Goal: Information Seeking & Learning: Find specific fact

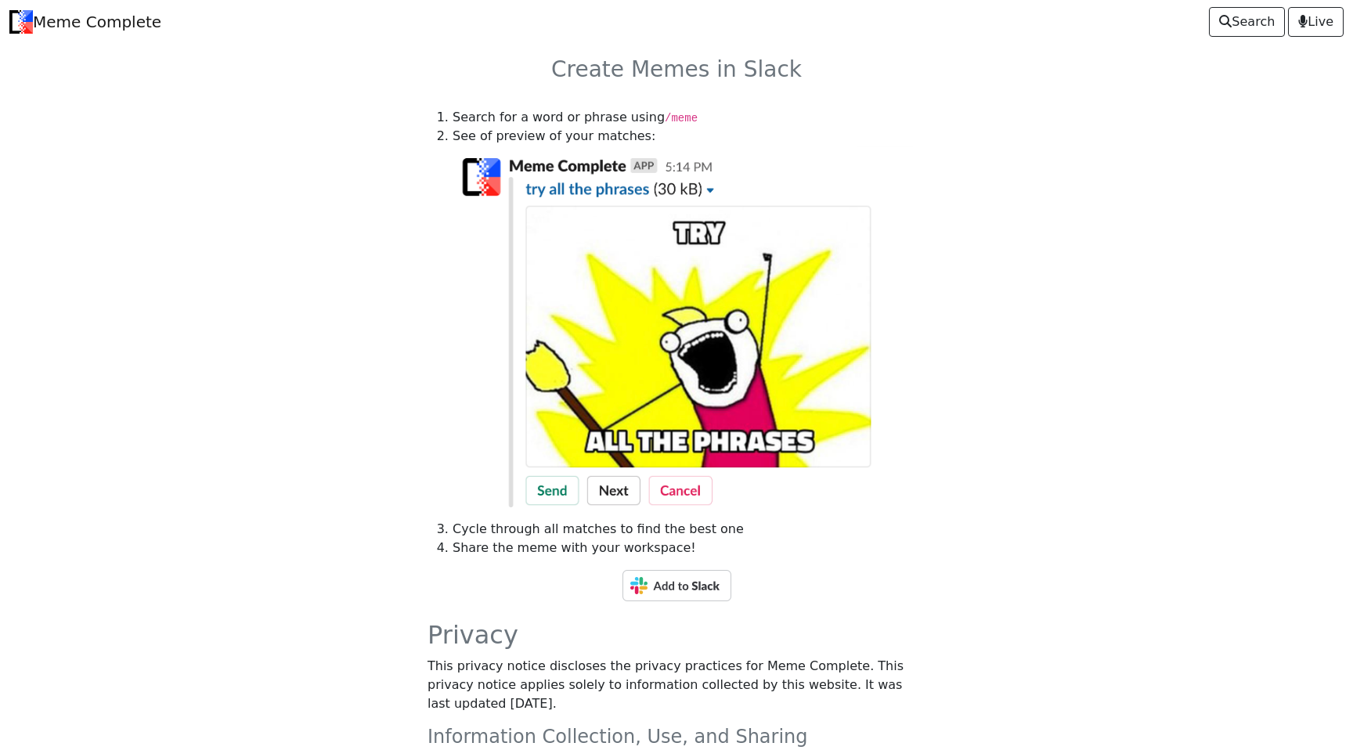
click at [692, 578] on img at bounding box center [676, 585] width 109 height 31
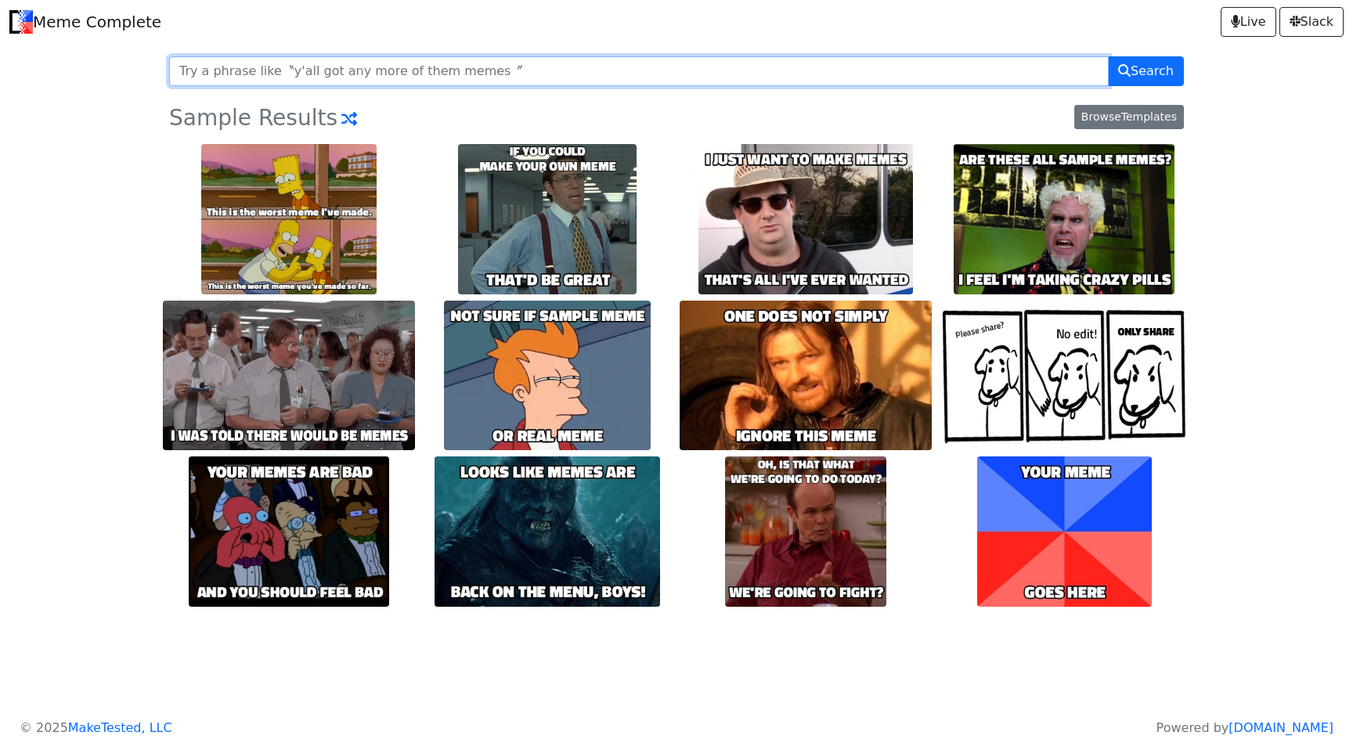
click at [499, 65] on input "text" at bounding box center [638, 71] width 939 height 30
drag, startPoint x: 499, startPoint y: 65, endPoint x: 67, endPoint y: 63, distance: 431.3
click at [67, 63] on body "Meme Complete Live Slack Search Sample Results Browse Templates" at bounding box center [676, 329] width 1353 height 658
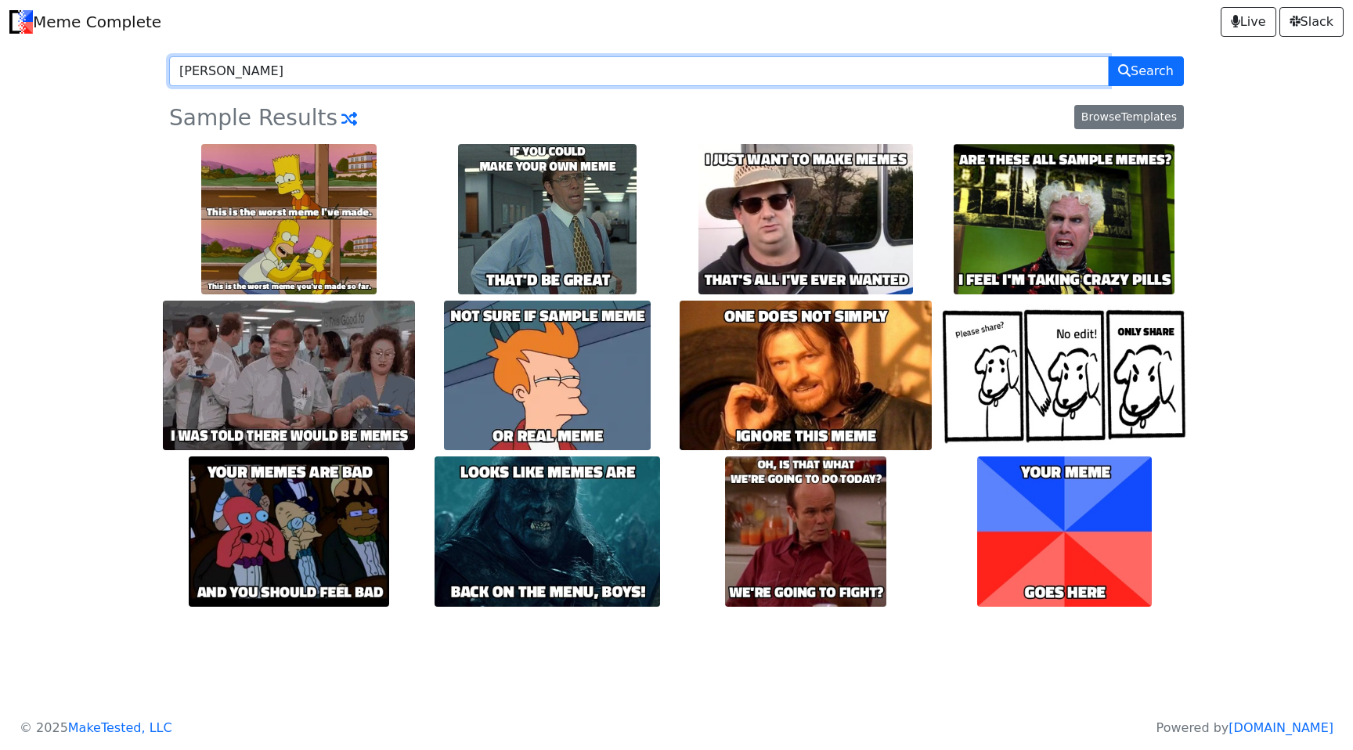
type input "dr haus"
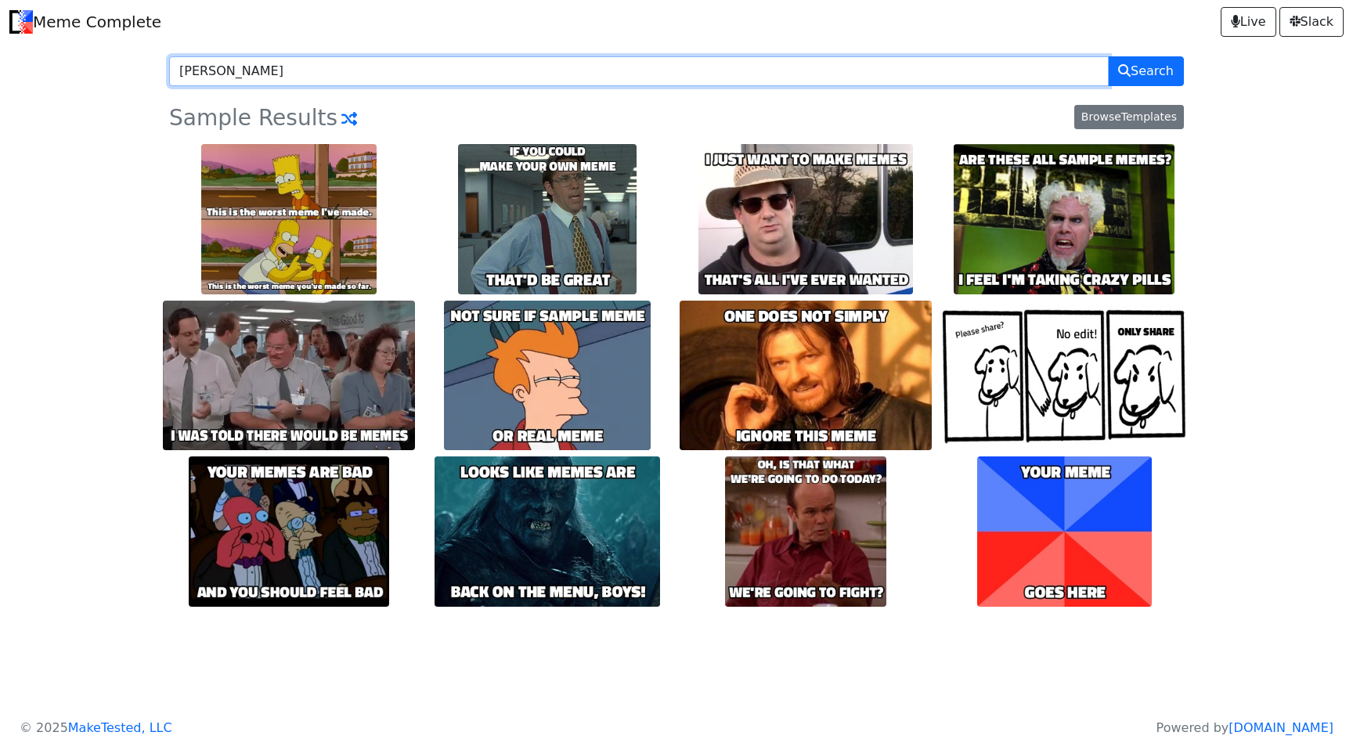
click at [1108, 56] on button "Search" at bounding box center [1146, 71] width 76 height 30
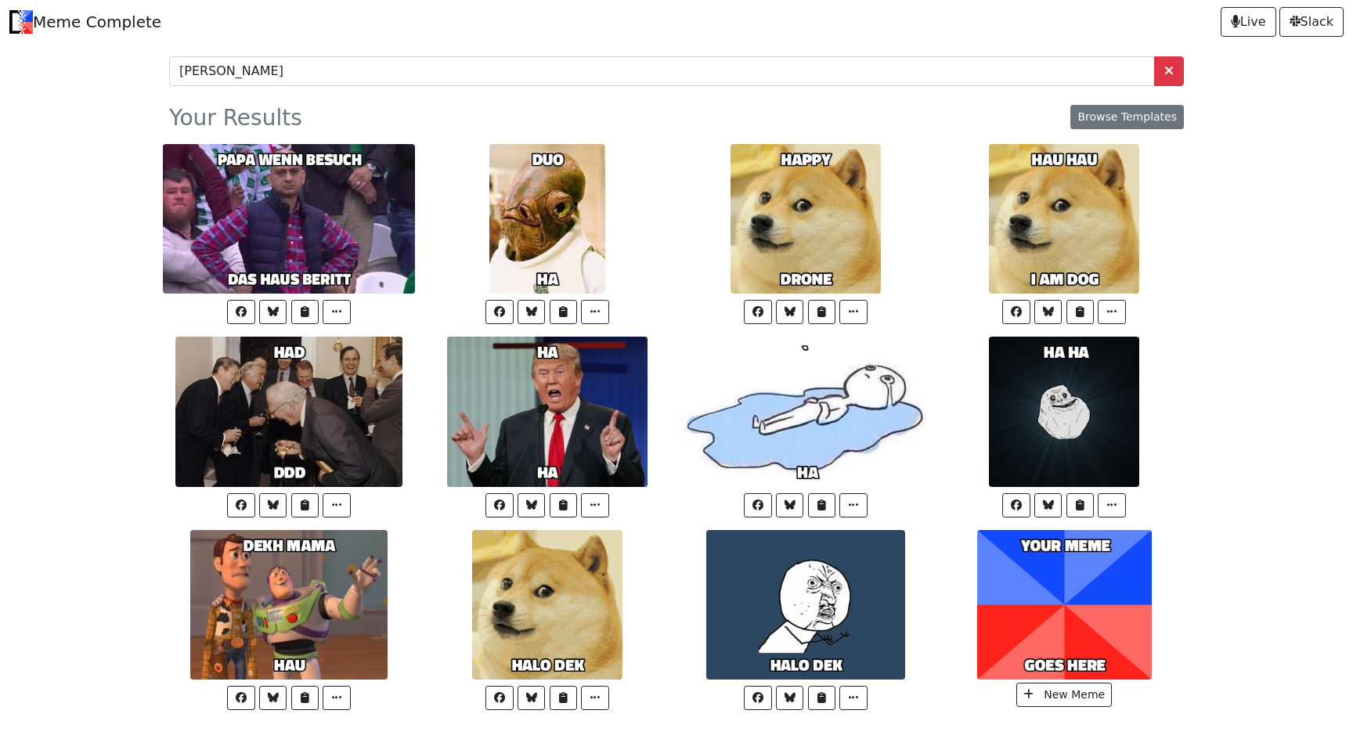
scroll to position [49, 0]
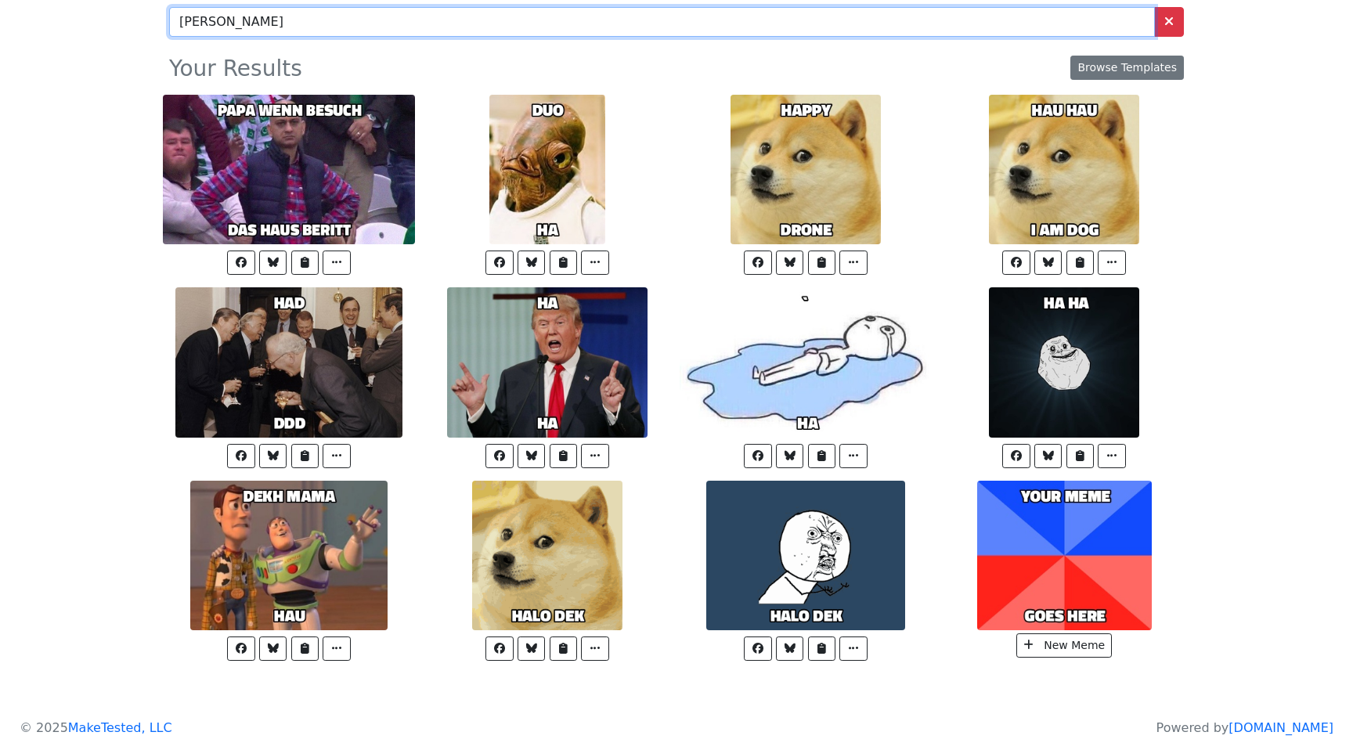
click at [214, 27] on input "[PERSON_NAME]" at bounding box center [662, 22] width 986 height 30
type input "dr [PERSON_NAME]"
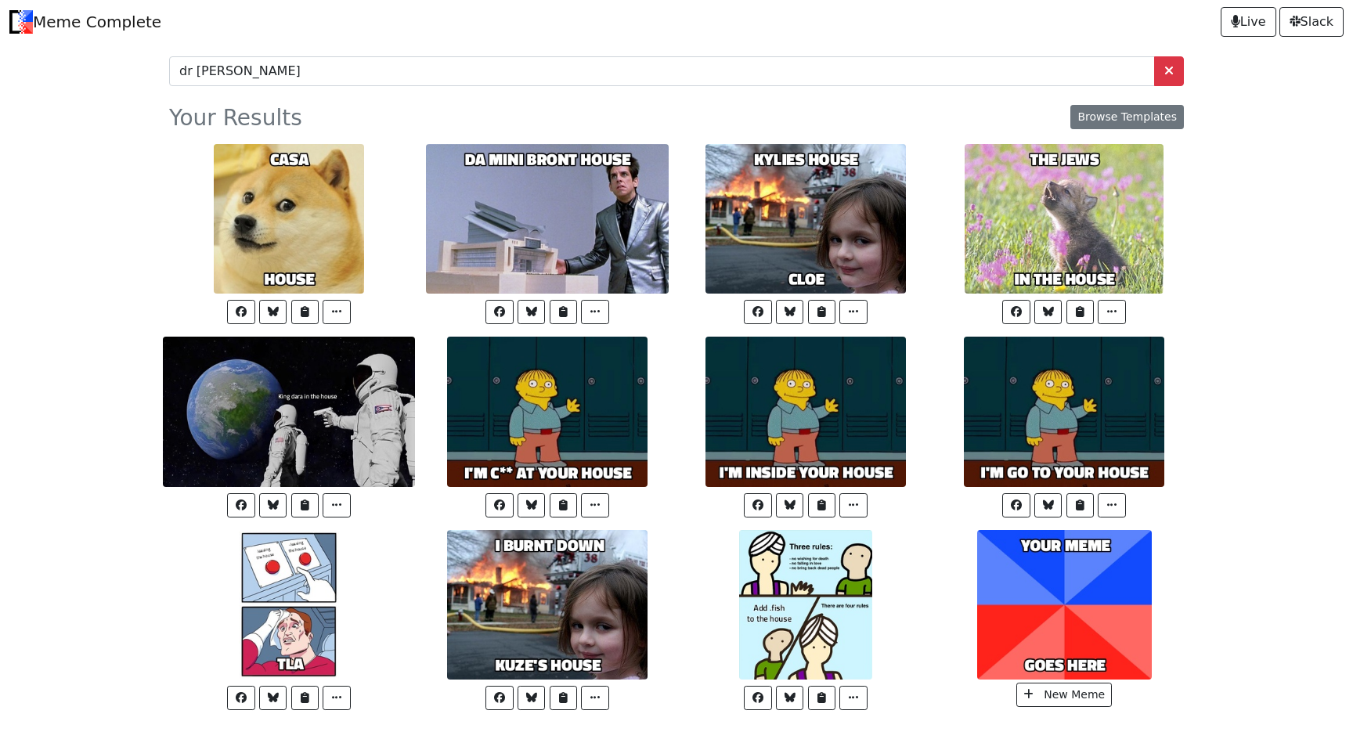
scroll to position [49, 0]
